Goal: Task Accomplishment & Management: Manage account settings

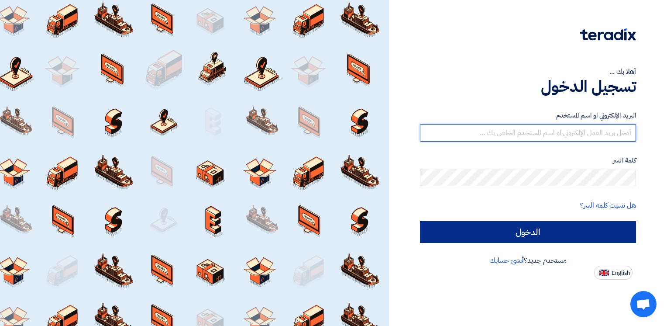
type input "[EMAIL_ADDRESS][DOMAIN_NAME]"
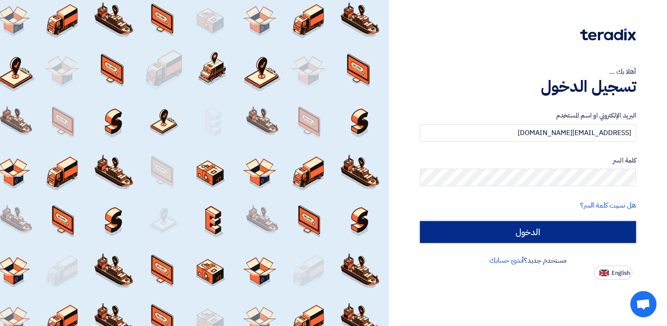
click at [520, 232] on input "الدخول" at bounding box center [528, 232] width 216 height 22
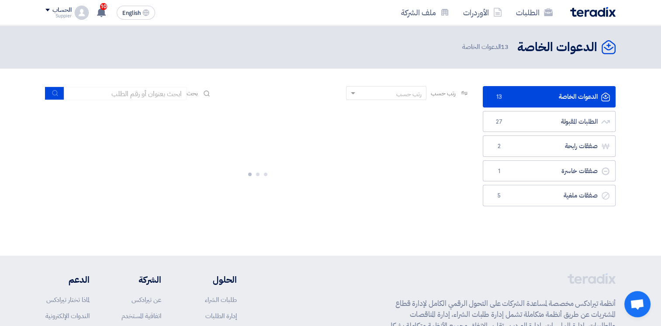
click at [60, 14] on div "Suppier" at bounding box center [58, 16] width 26 height 5
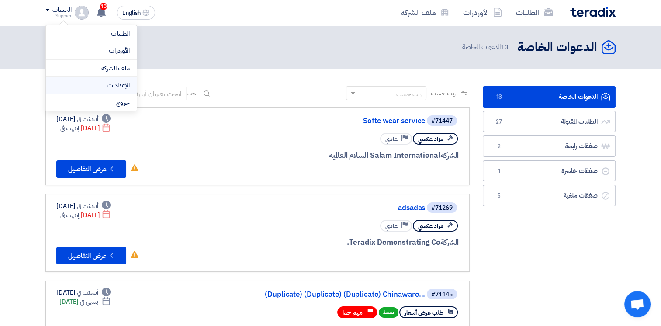
click at [114, 87] on link "الإعدادات" at bounding box center [91, 85] width 77 height 10
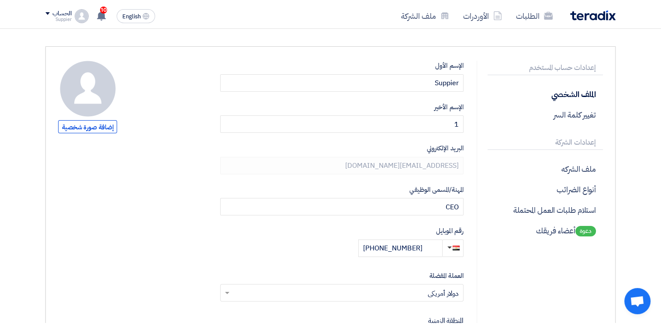
scroll to position [87, 0]
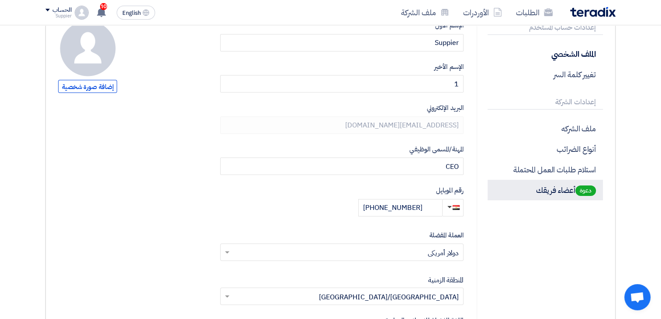
click at [545, 195] on p "دعوة أعضاء فريقك" at bounding box center [544, 190] width 115 height 21
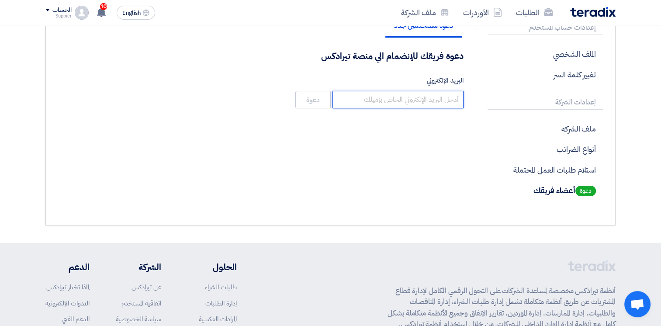
click at [426, 96] on input "البريد الإلكتروني" at bounding box center [397, 99] width 131 height 17
click at [228, 100] on div "دعوة فريقك للإنضمام الي منصة تيرادكس البريد الإلكتروني دعوة" at bounding box center [260, 80] width 405 height 60
click at [405, 101] on input "البريد الإلكتروني" at bounding box center [397, 99] width 131 height 17
click at [222, 141] on div "دعوة مستخدمين جدد دعوة فريقك للإنضمام الي منصة تيرادكس البريد الإلكتروني دعوة" at bounding box center [261, 116] width 418 height 190
click at [405, 102] on input "البريد الإلكتروني" at bounding box center [397, 99] width 131 height 17
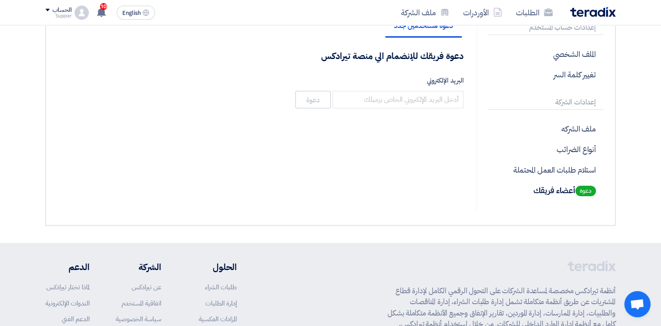
click at [259, 142] on div "دعوة مستخدمين جدد دعوة فريقك للإنضمام الي منصة تيرادكس البريد الإلكتروني دعوة" at bounding box center [261, 116] width 418 height 190
